Goal: Check status: Check status

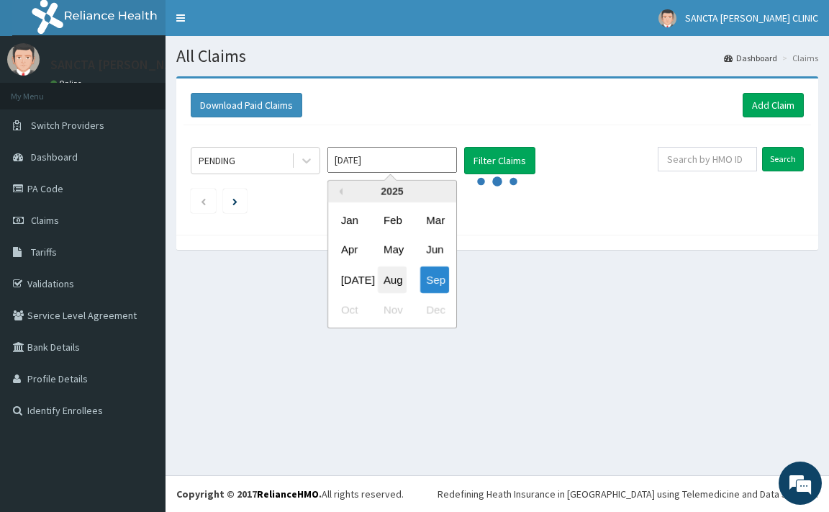
click at [395, 276] on div "Aug" at bounding box center [392, 279] width 29 height 27
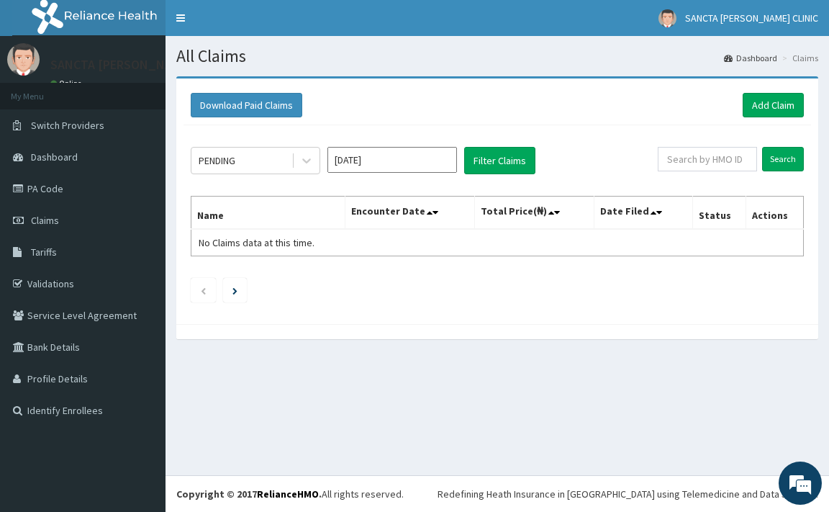
type input "[DATE]"
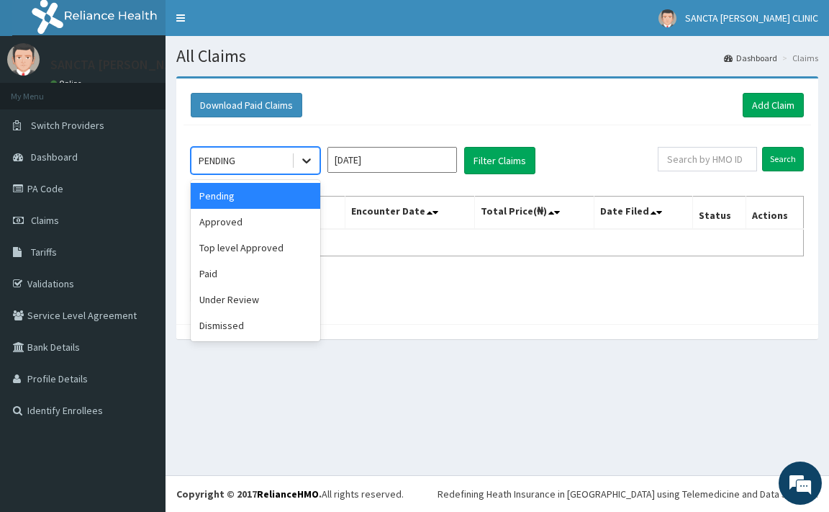
click at [299, 164] on div at bounding box center [307, 161] width 26 height 26
click at [244, 234] on div "Approved" at bounding box center [256, 222] width 130 height 26
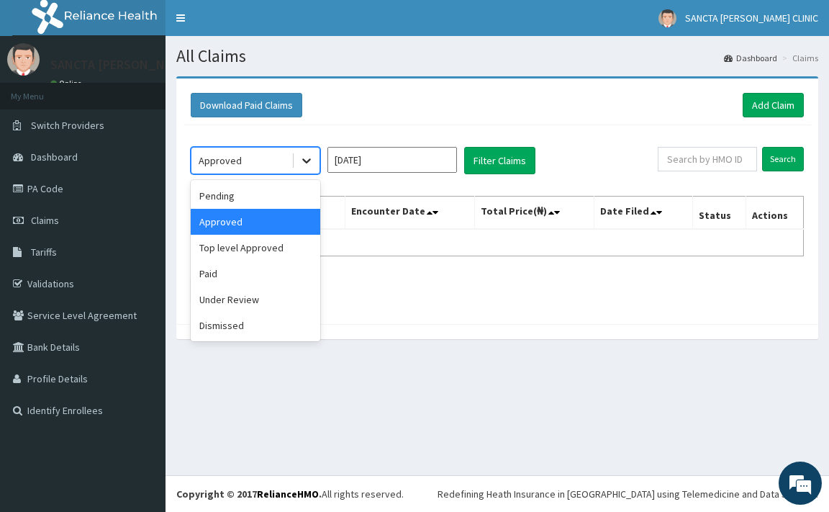
click at [294, 158] on div at bounding box center [307, 161] width 26 height 26
click at [289, 279] on div "Paid" at bounding box center [256, 274] width 130 height 26
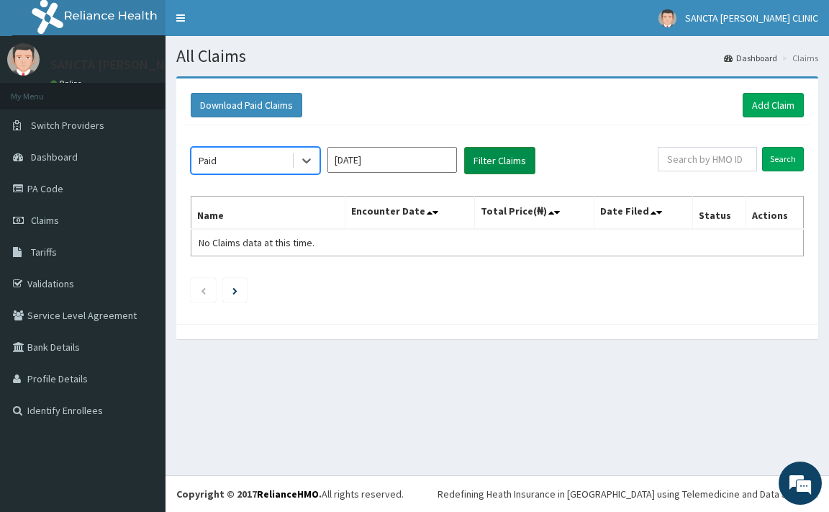
click at [495, 166] on button "Filter Claims" at bounding box center [499, 160] width 71 height 27
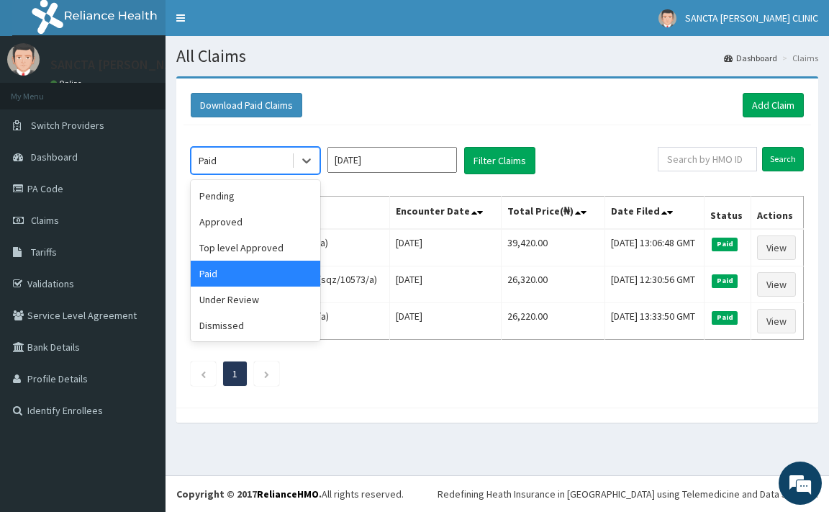
click at [285, 168] on div "Paid" at bounding box center [242, 160] width 100 height 23
click at [274, 218] on div "Approved" at bounding box center [256, 222] width 130 height 26
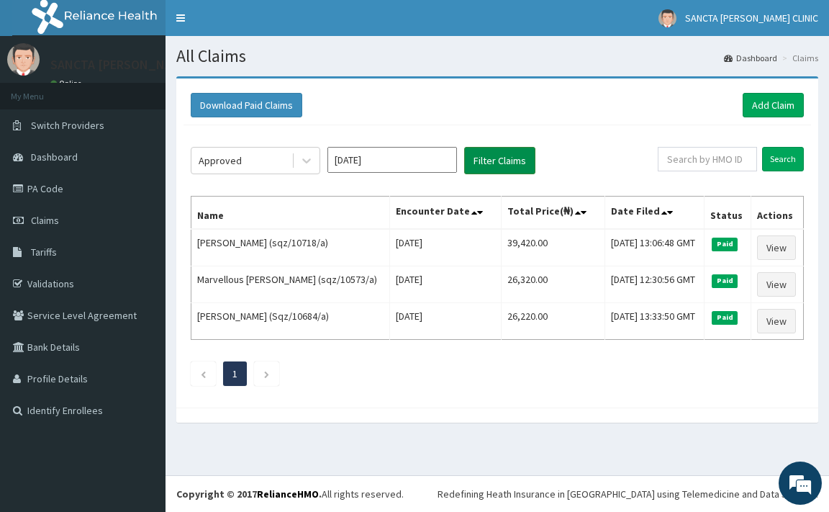
click at [480, 165] on button "Filter Claims" at bounding box center [499, 160] width 71 height 27
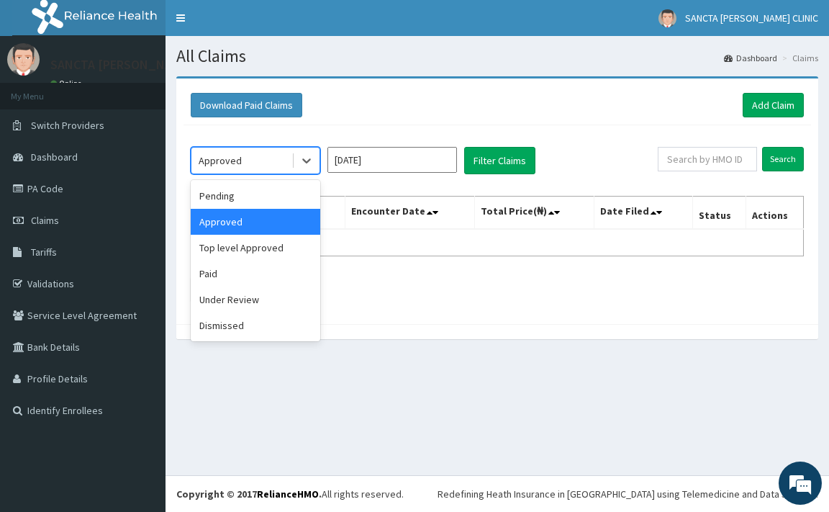
click at [245, 157] on div "Approved" at bounding box center [242, 160] width 100 height 23
click at [287, 196] on div "Pending" at bounding box center [256, 196] width 130 height 26
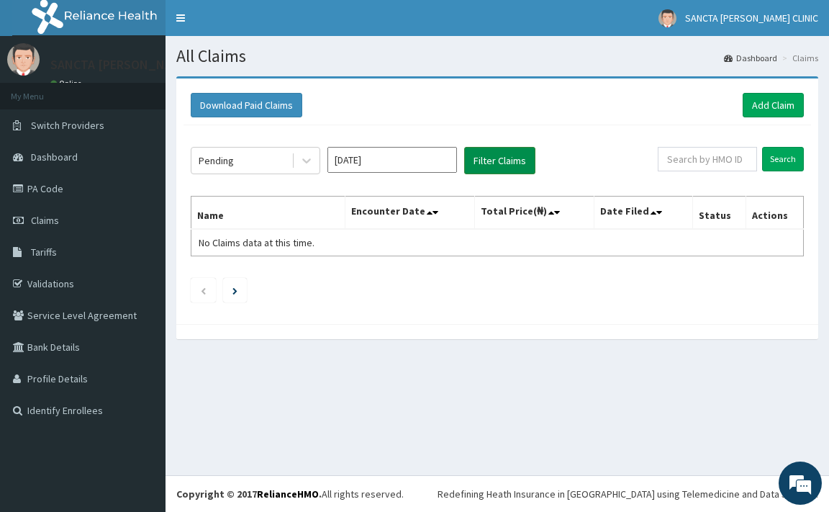
click at [493, 161] on button "Filter Claims" at bounding box center [499, 160] width 71 height 27
click at [489, 158] on button "Filter Claims" at bounding box center [499, 160] width 71 height 27
click at [307, 164] on icon at bounding box center [307, 160] width 14 height 14
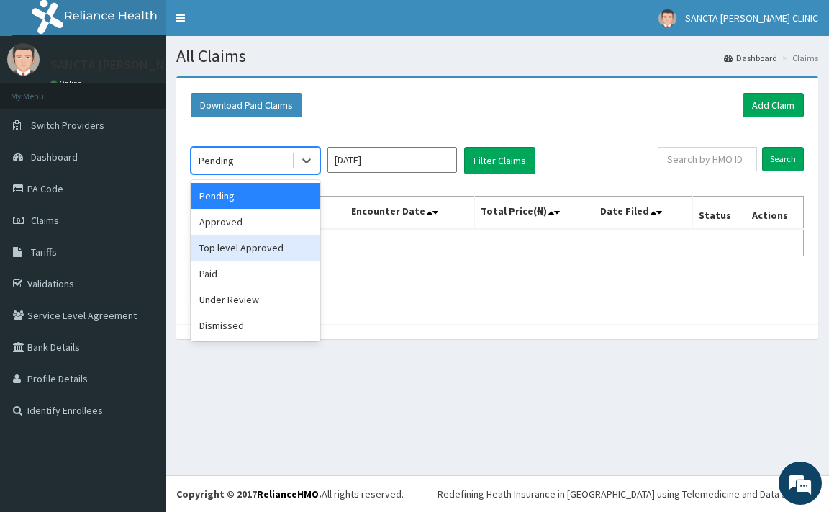
click at [260, 245] on div "Top level Approved" at bounding box center [256, 248] width 130 height 26
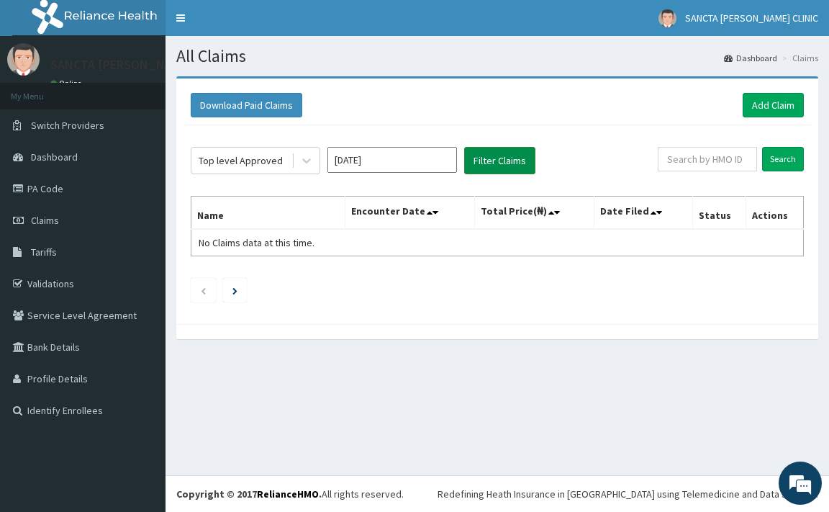
click at [511, 154] on button "Filter Claims" at bounding box center [499, 160] width 71 height 27
click at [293, 165] on span at bounding box center [293, 160] width 1 height 14
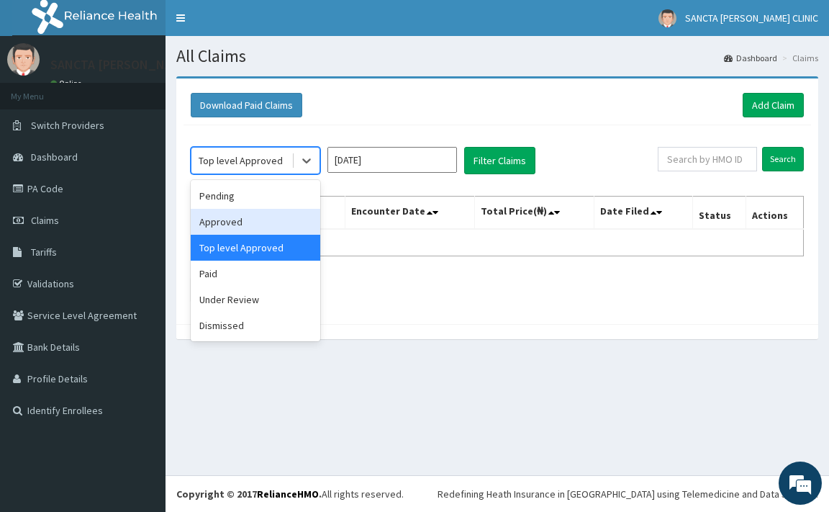
click at [272, 228] on div "Approved" at bounding box center [256, 222] width 130 height 26
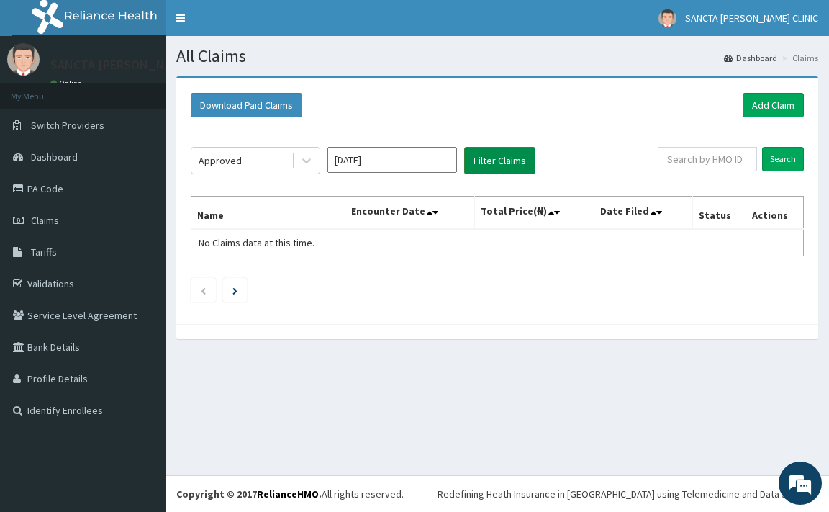
click at [503, 158] on button "Filter Claims" at bounding box center [499, 160] width 71 height 27
click at [255, 158] on div "Approved" at bounding box center [242, 160] width 100 height 23
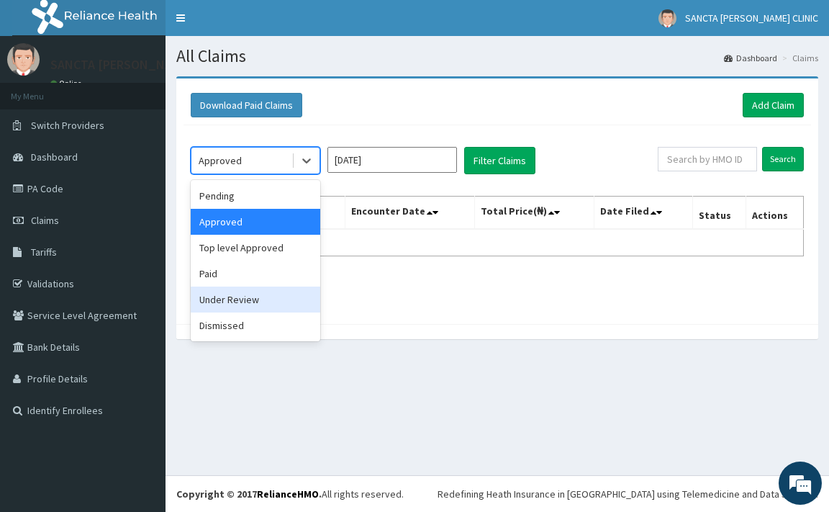
click at [274, 293] on div "Under Review" at bounding box center [256, 300] width 130 height 26
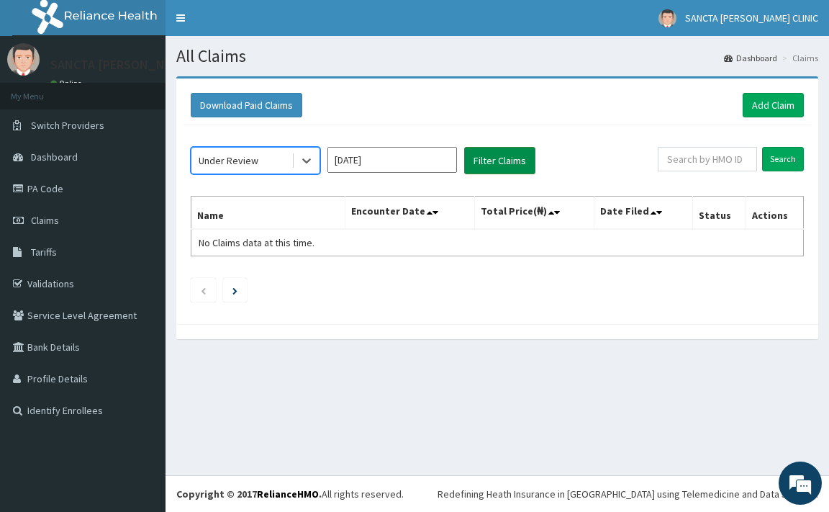
click at [493, 163] on button "Filter Claims" at bounding box center [499, 160] width 71 height 27
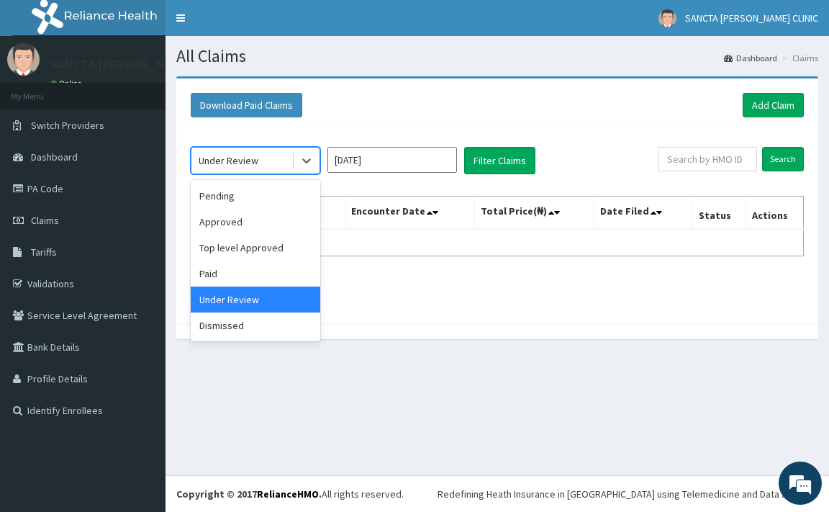
click at [259, 163] on div "Under Review" at bounding box center [242, 160] width 100 height 23
click at [258, 325] on div "Dismissed" at bounding box center [256, 325] width 130 height 26
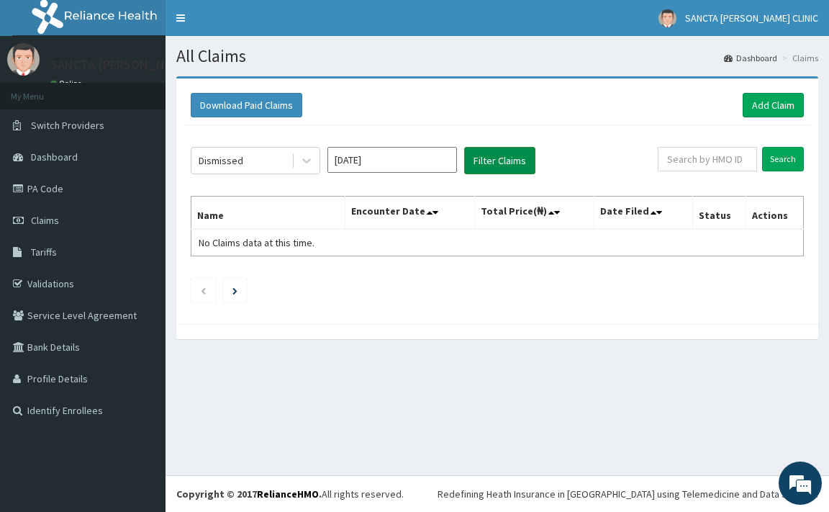
click at [527, 165] on button "Filter Claims" at bounding box center [499, 160] width 71 height 27
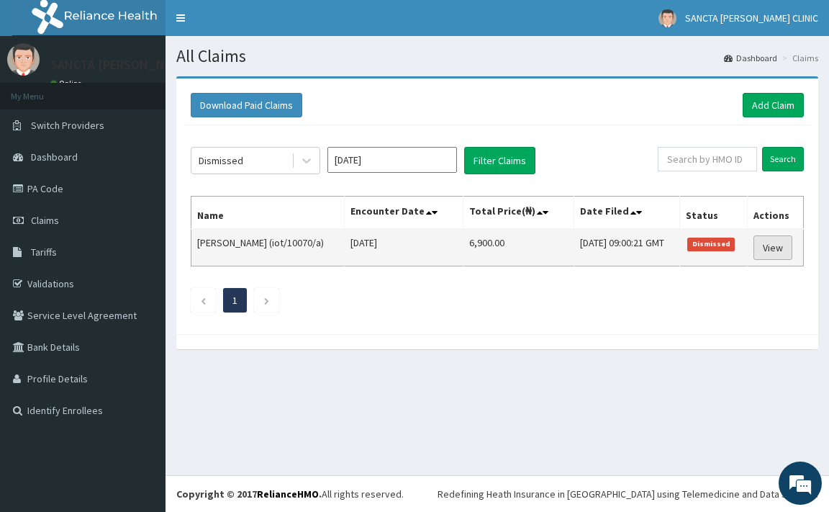
click at [775, 257] on link "View" at bounding box center [773, 247] width 39 height 24
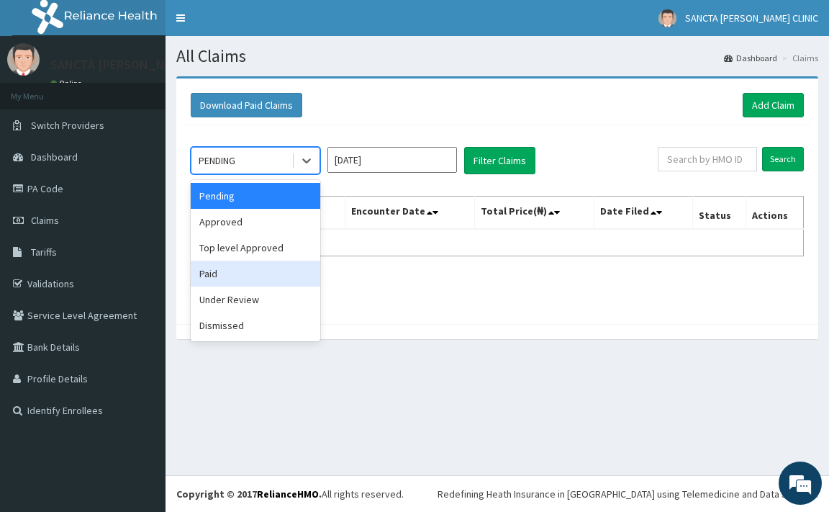
click at [266, 276] on div "Paid" at bounding box center [256, 274] width 130 height 26
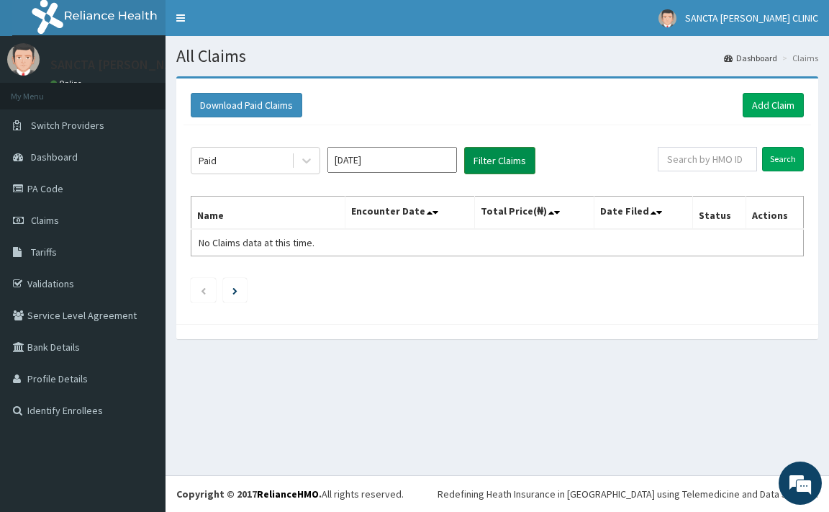
click at [504, 174] on button "Filter Claims" at bounding box center [499, 160] width 71 height 27
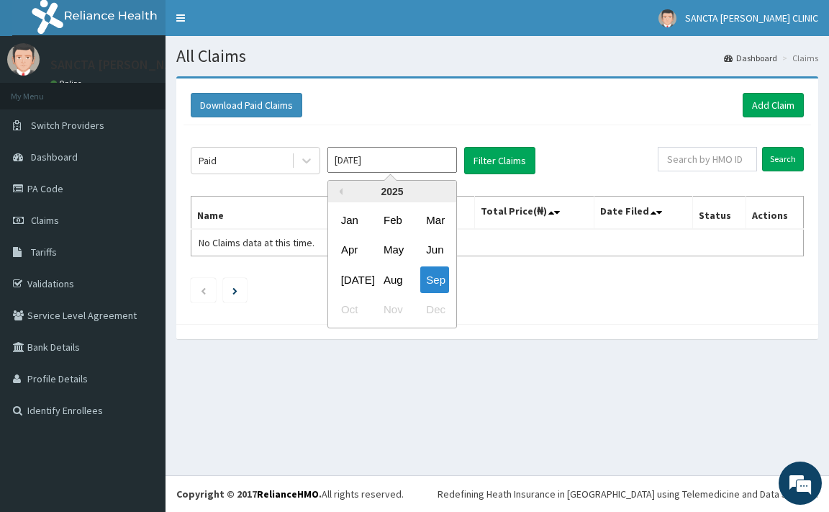
click at [432, 148] on input "Sep 2025" at bounding box center [393, 160] width 130 height 26
click at [393, 265] on div "Jul Aug Sep" at bounding box center [392, 280] width 128 height 30
click at [387, 284] on div "Aug" at bounding box center [392, 279] width 29 height 27
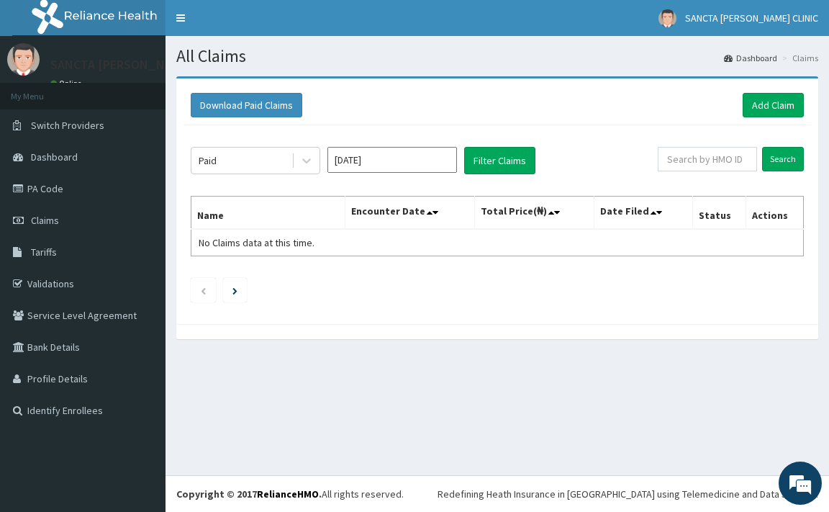
type input "Aug 2025"
click at [482, 165] on button "Filter Claims" at bounding box center [499, 160] width 71 height 27
